Goal: Task Accomplishment & Management: Manage account settings

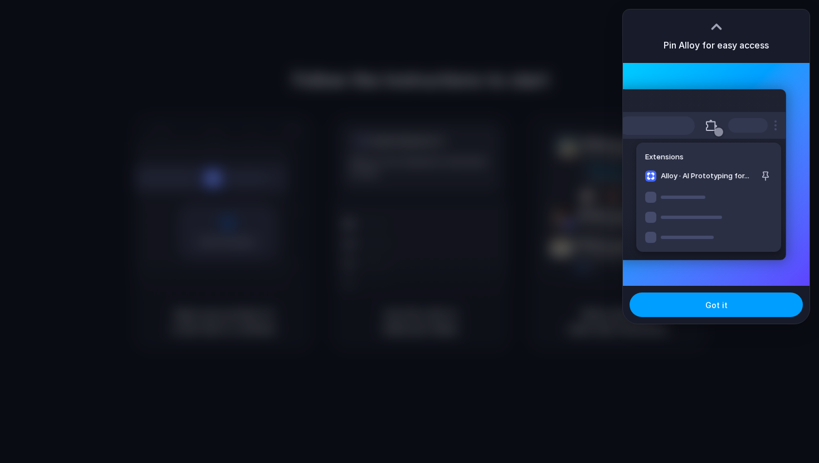
click at [716, 314] on button "Got it" at bounding box center [716, 305] width 173 height 25
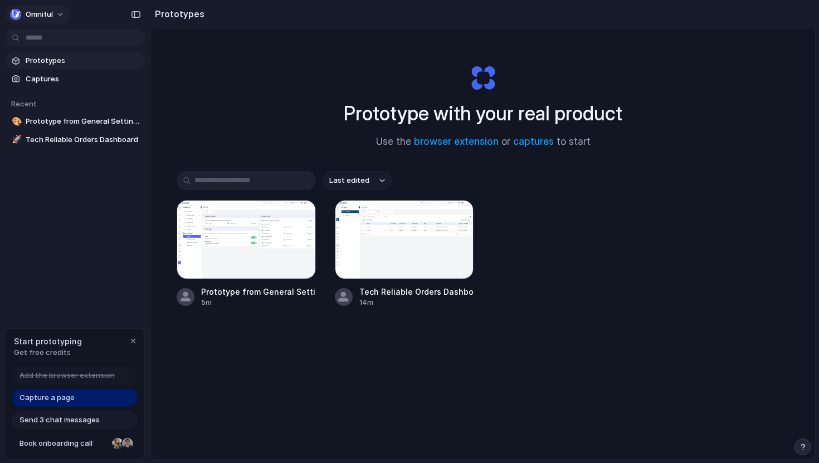
click at [42, 9] on span "Omniful" at bounding box center [39, 14] width 27 height 11
click at [46, 43] on span "Settings" at bounding box center [41, 39] width 31 height 11
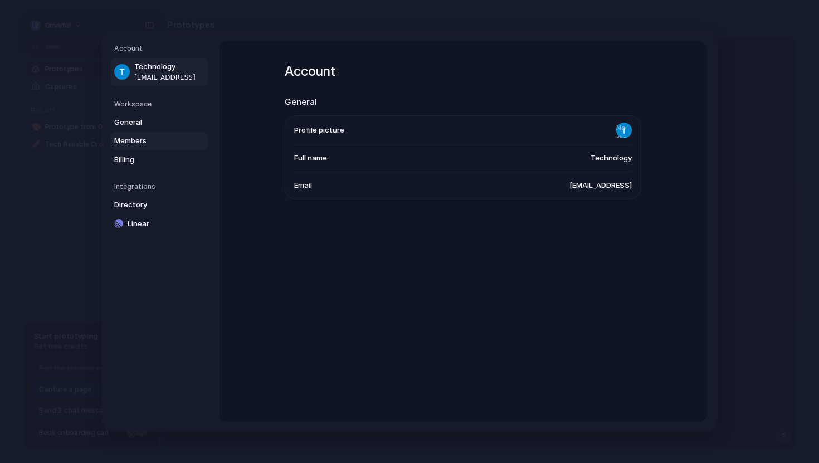
click at [155, 145] on span "Members" at bounding box center [149, 140] width 71 height 11
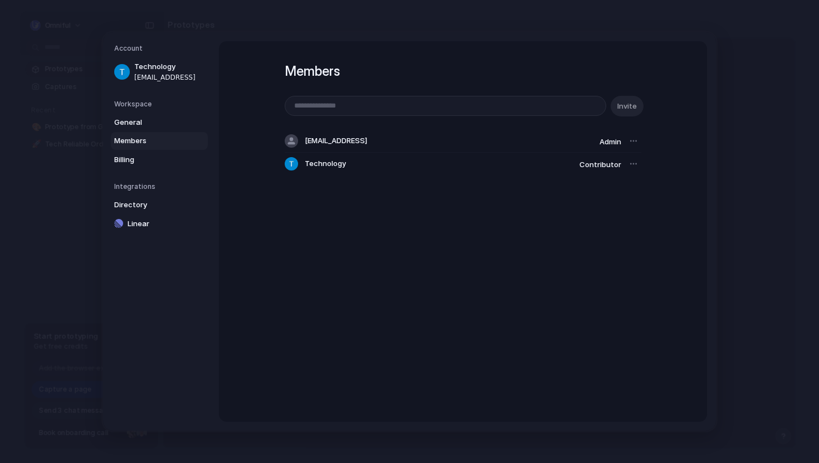
click at [635, 142] on div at bounding box center [634, 141] width 16 height 16
click at [634, 164] on div at bounding box center [634, 164] width 16 height 16
click at [629, 160] on div at bounding box center [634, 164] width 16 height 16
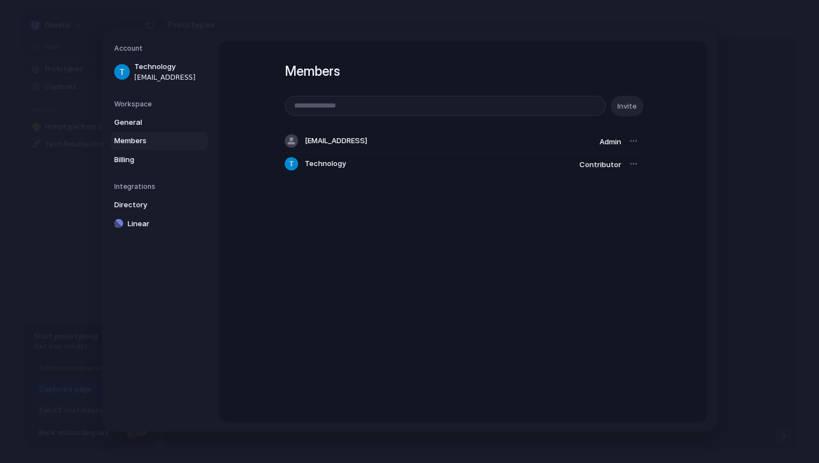
drag, startPoint x: 304, startPoint y: 160, endPoint x: 531, endPoint y: 164, distance: 226.3
click at [530, 164] on div "Technology" at bounding box center [430, 163] width 290 height 13
click at [632, 165] on div at bounding box center [634, 164] width 16 height 16
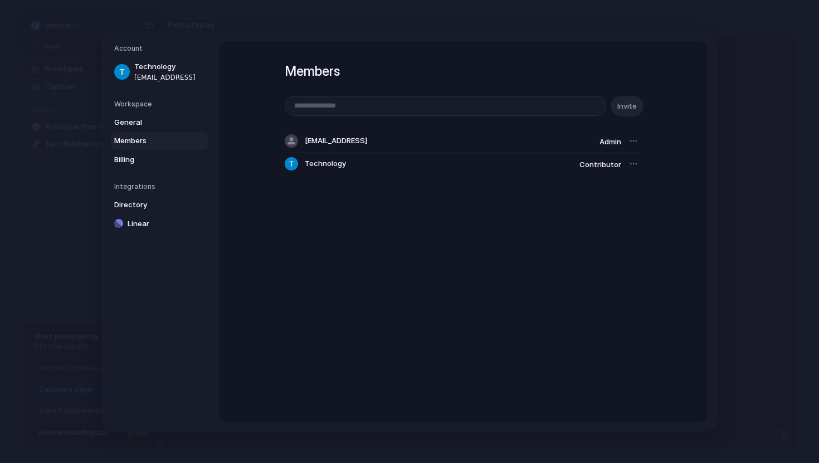
click at [632, 165] on div at bounding box center [634, 164] width 16 height 16
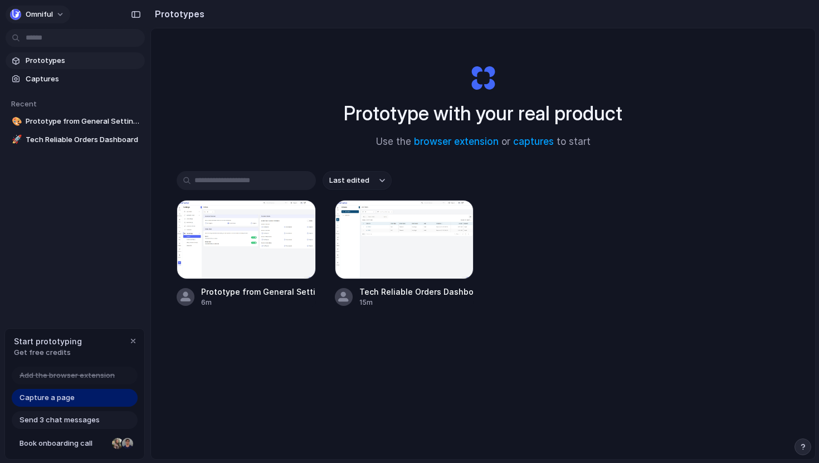
click at [55, 10] on button "Omniful" at bounding box center [38, 15] width 65 height 18
click at [47, 100] on li "Sign out" at bounding box center [54, 93] width 93 height 18
